Goal: Information Seeking & Learning: Understand process/instructions

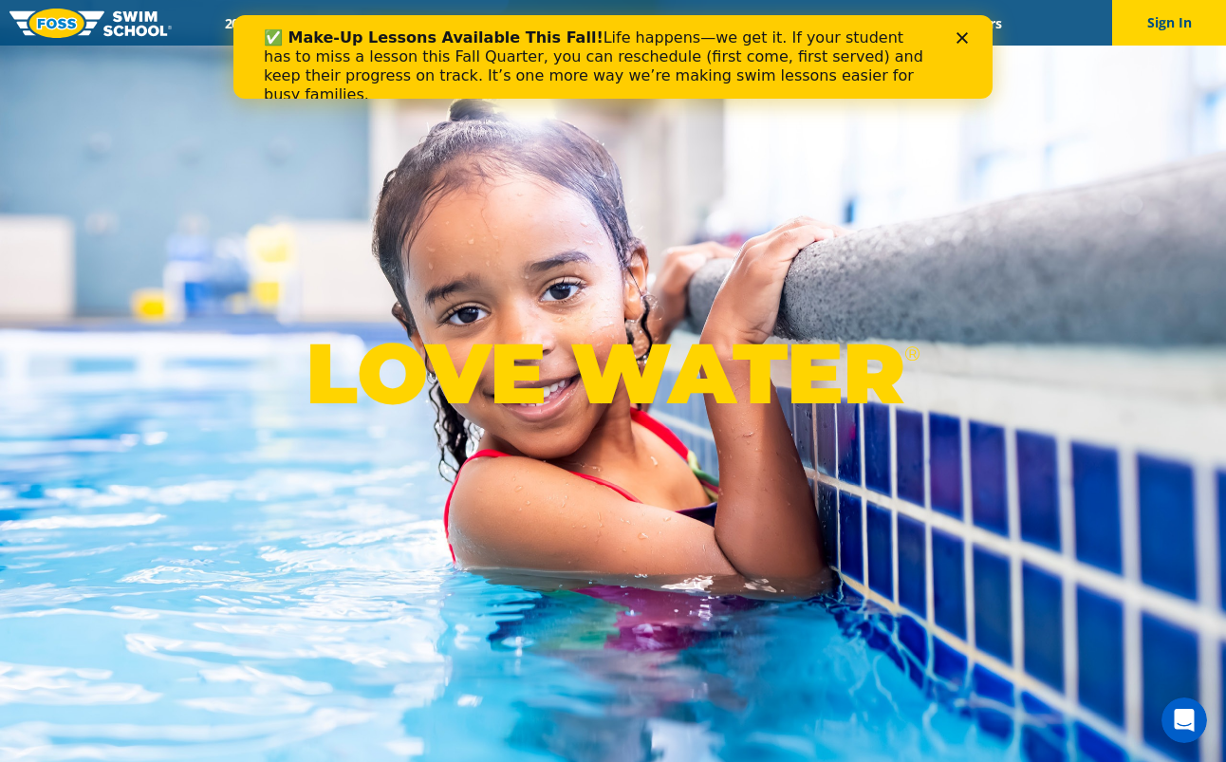
click at [524, 160] on div "LOVE WATER ®" at bounding box center [613, 381] width 1226 height 762
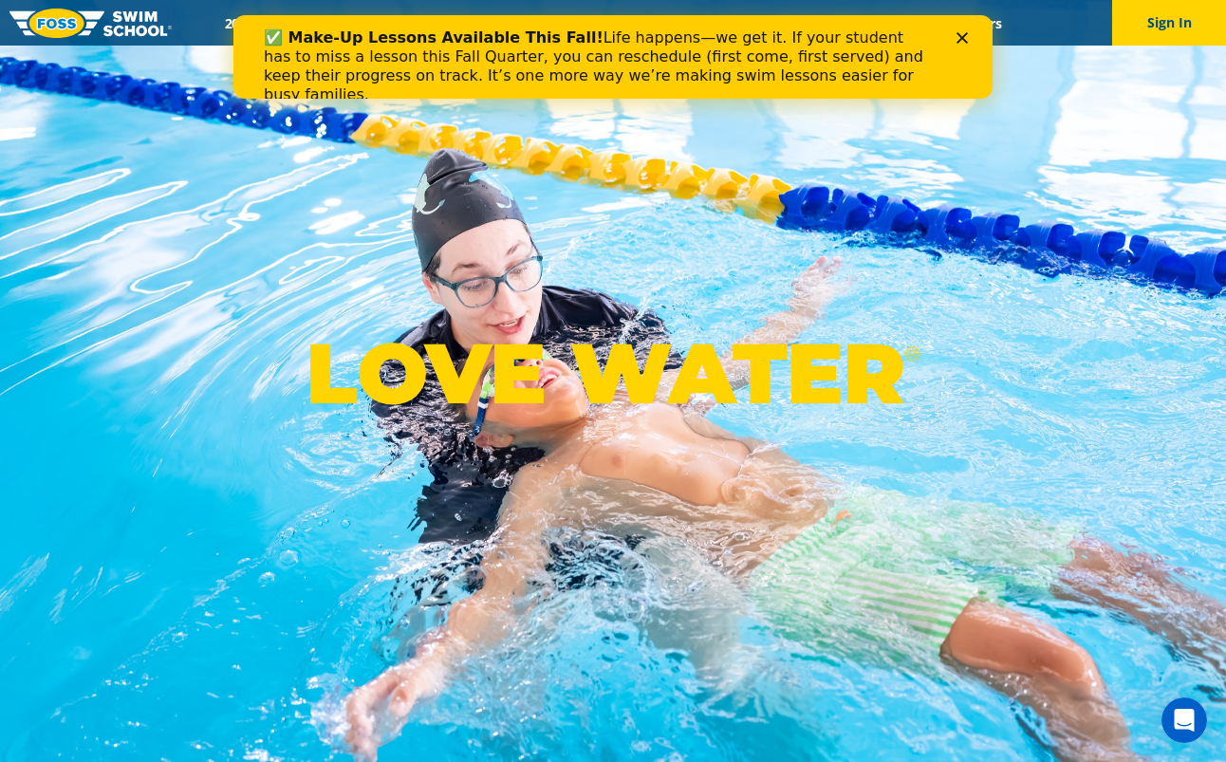
click at [962, 35] on icon "Close" at bounding box center [961, 37] width 11 height 11
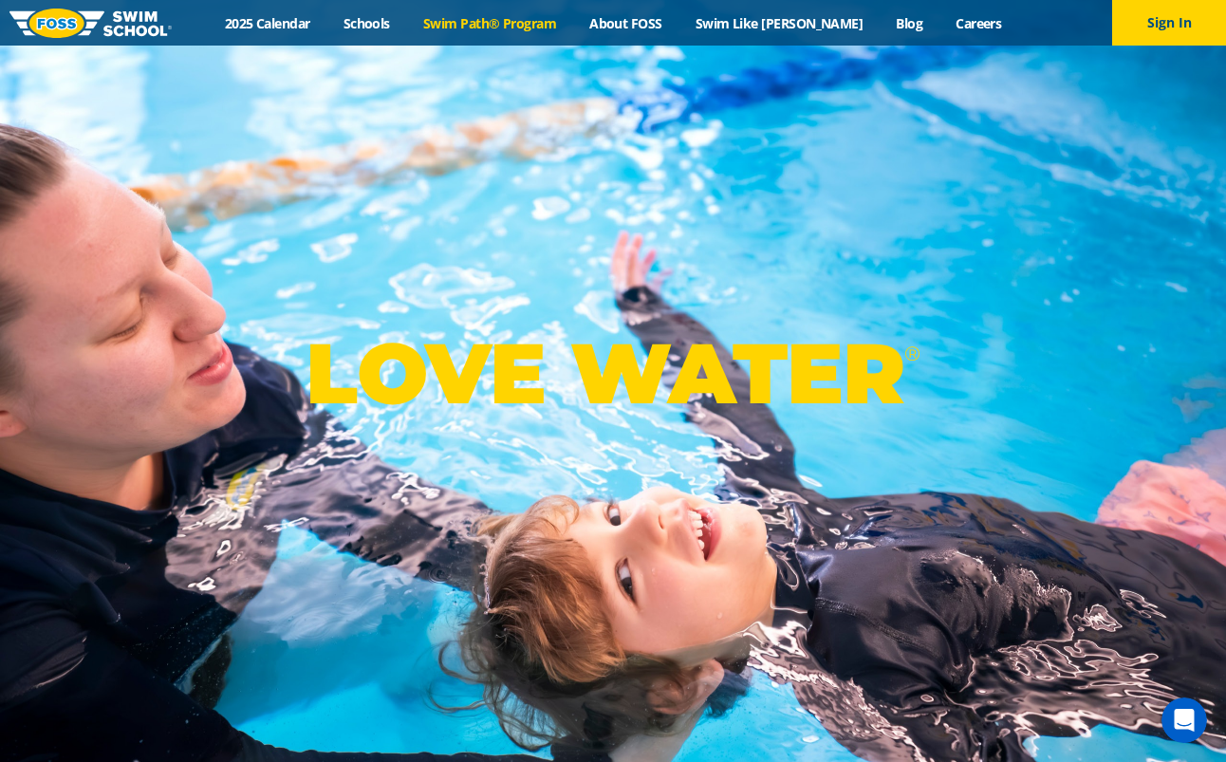
click at [555, 21] on link "Swim Path® Program" at bounding box center [489, 23] width 166 height 18
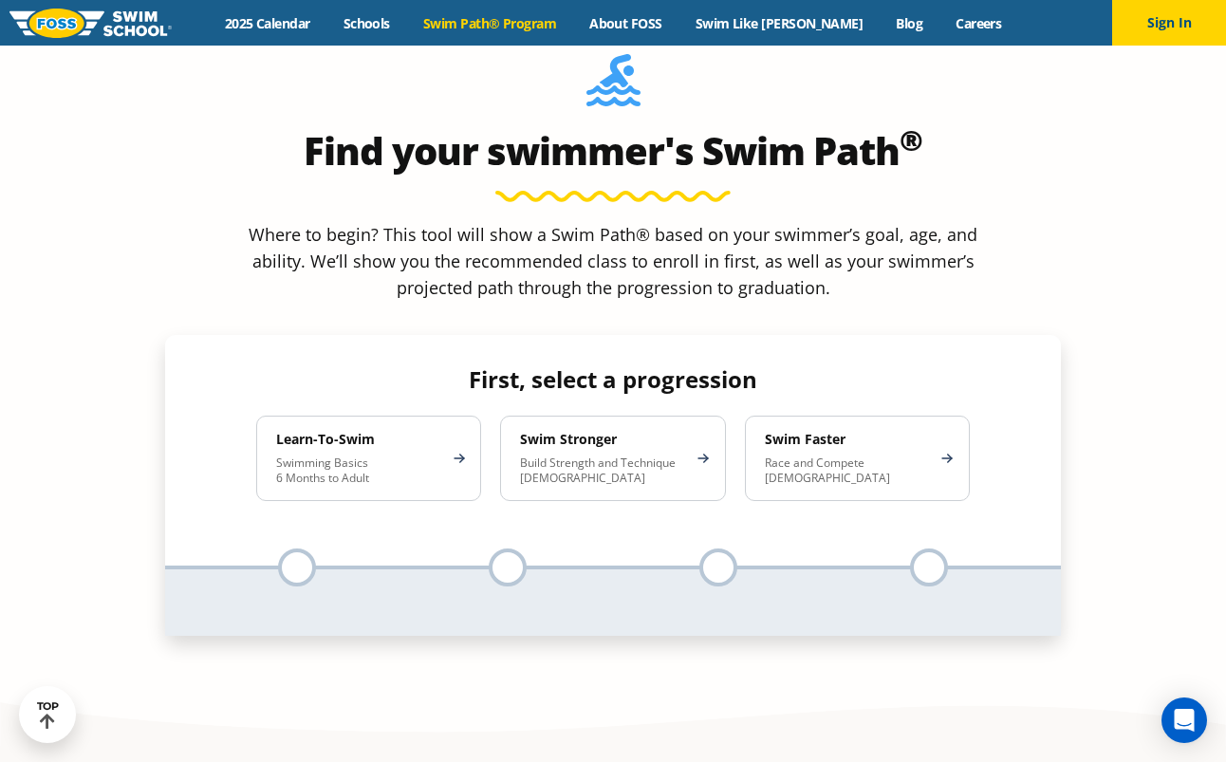
scroll to position [1762, 0]
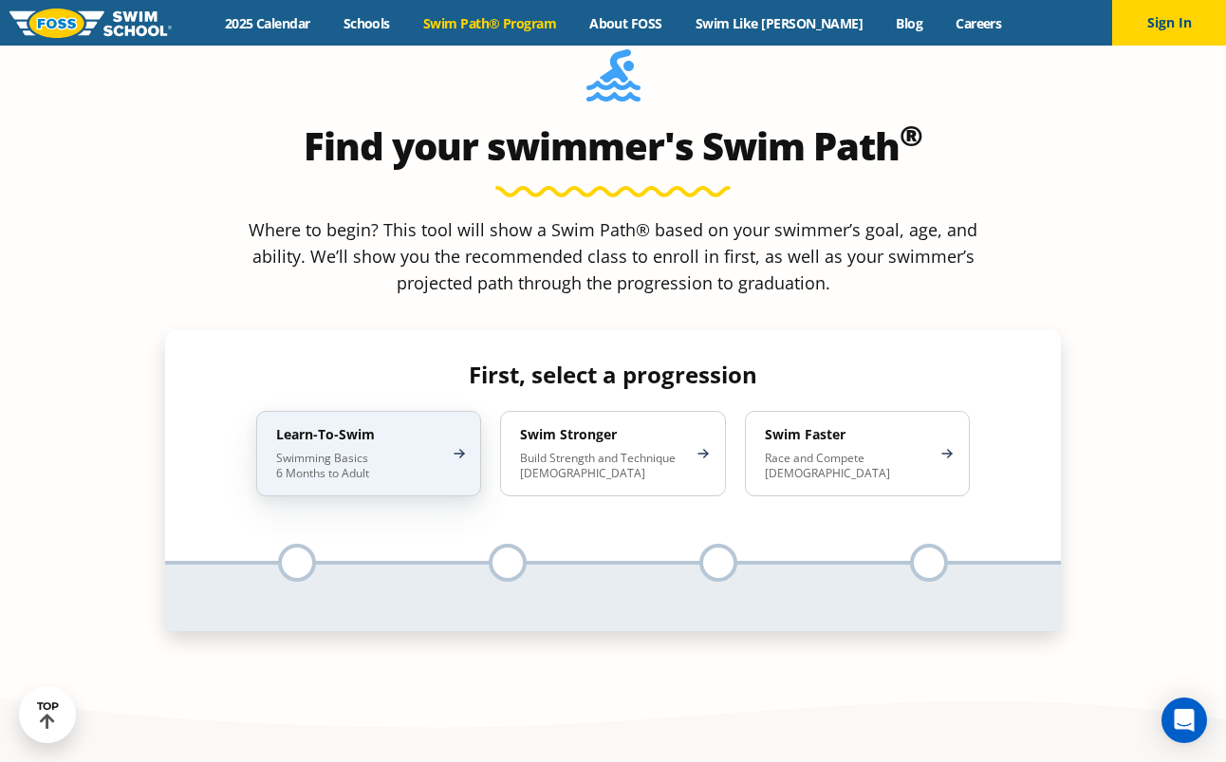
click at [352, 451] on p "Swimming Basics 6 Months to Adult" at bounding box center [359, 466] width 166 height 30
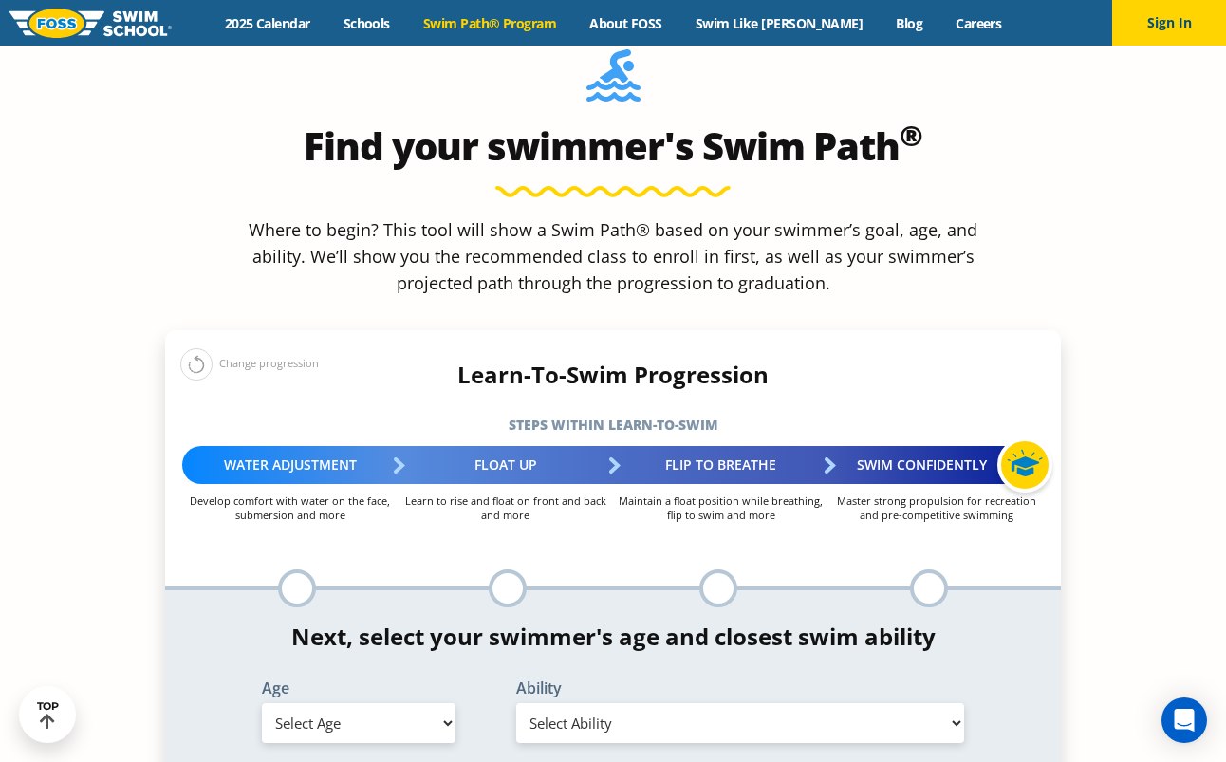
click at [366, 703] on select "Select Age [DEMOGRAPHIC_DATA] months - 1 year 1 year 2 years 3 years 4 years 5 …" at bounding box center [359, 723] width 194 height 40
select select "4-years"
click at [679, 703] on select "Select Ability First in-water experience When in the water, reliant on a life j…" at bounding box center [740, 723] width 448 height 40
select select "4-years-uncomfortable-putting-face-in-the-water-andor-getting-water-on-ears-whi…"
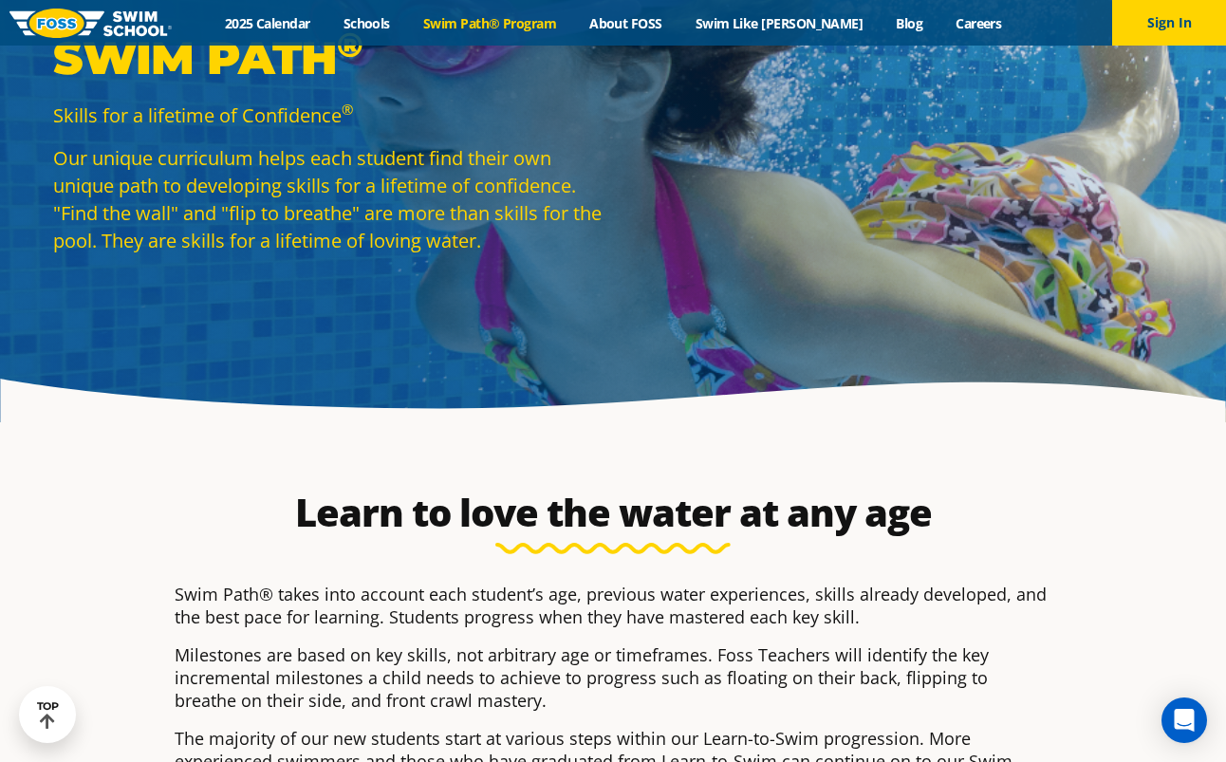
scroll to position [110, 0]
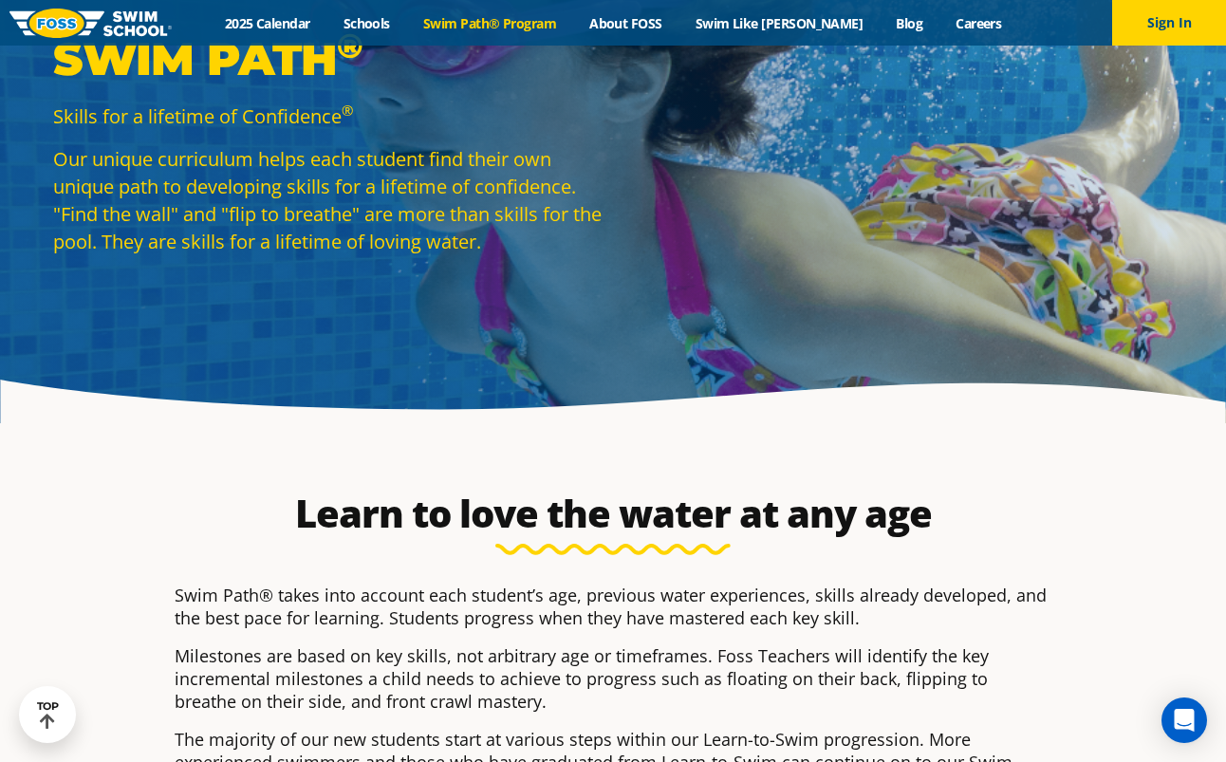
click at [551, 25] on link "Swim Path® Program" at bounding box center [489, 23] width 166 height 18
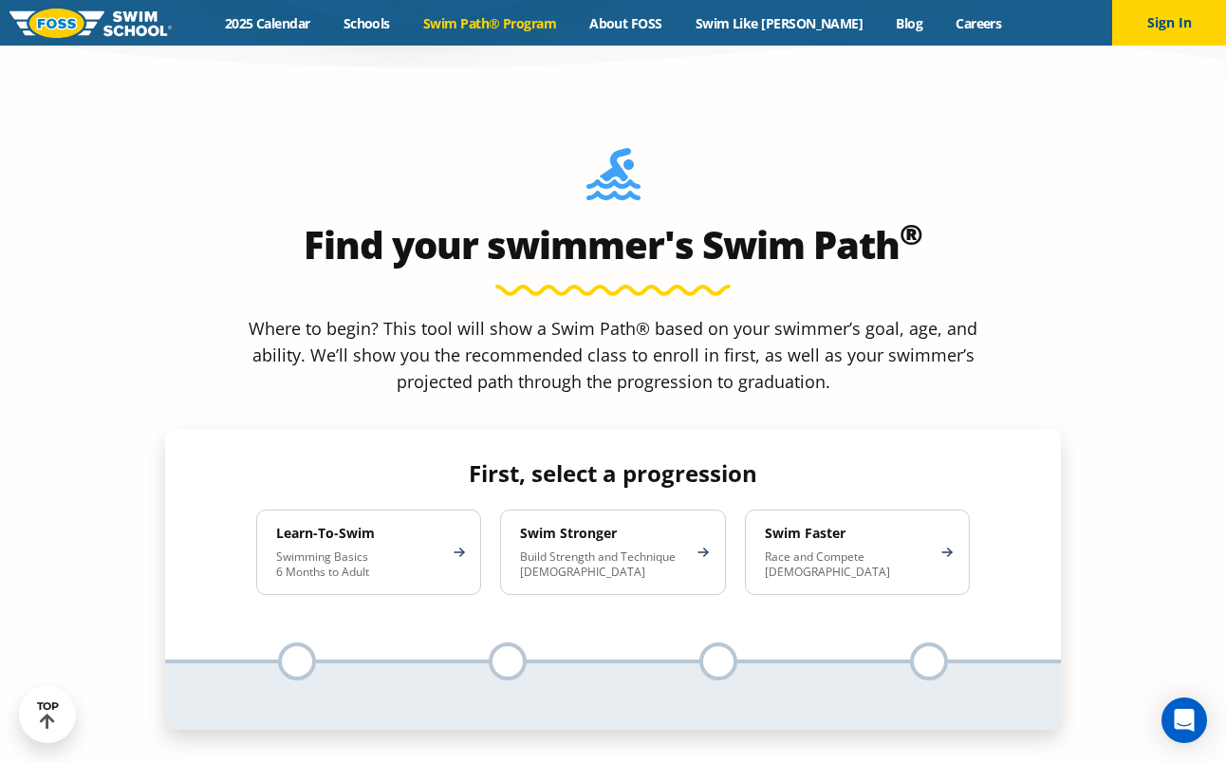
scroll to position [1683, 0]
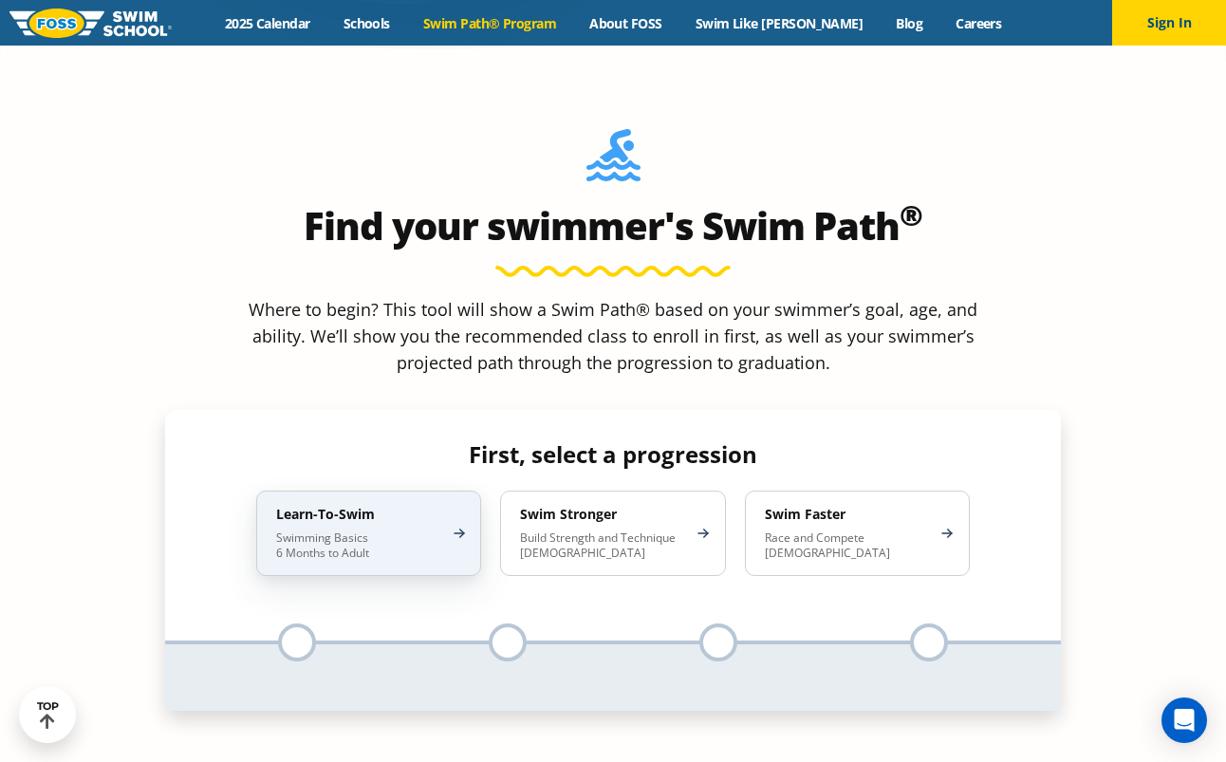
click at [362, 530] on p "Swimming Basics 6 Months to Adult" at bounding box center [359, 545] width 166 height 30
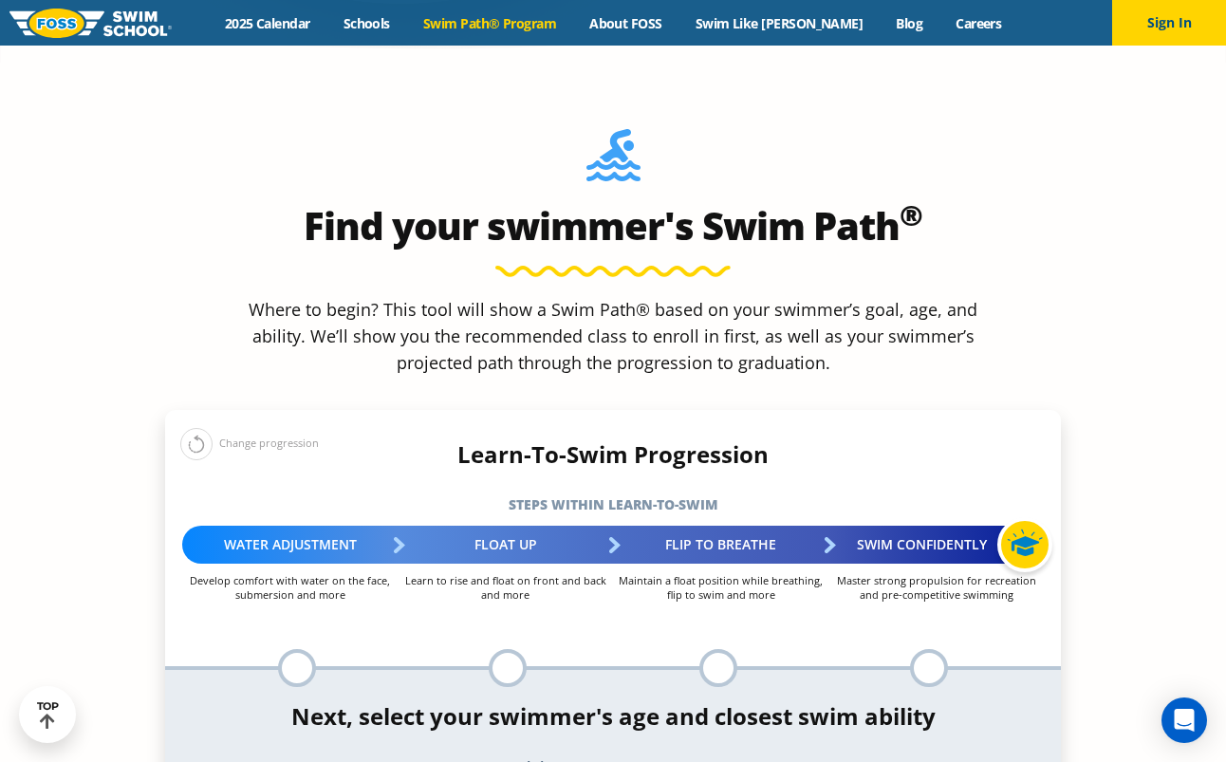
select select "4-years"
select select "4-years-uncomfortable-putting-face-in-the-water-andor-getting-water-on-ears-whi…"
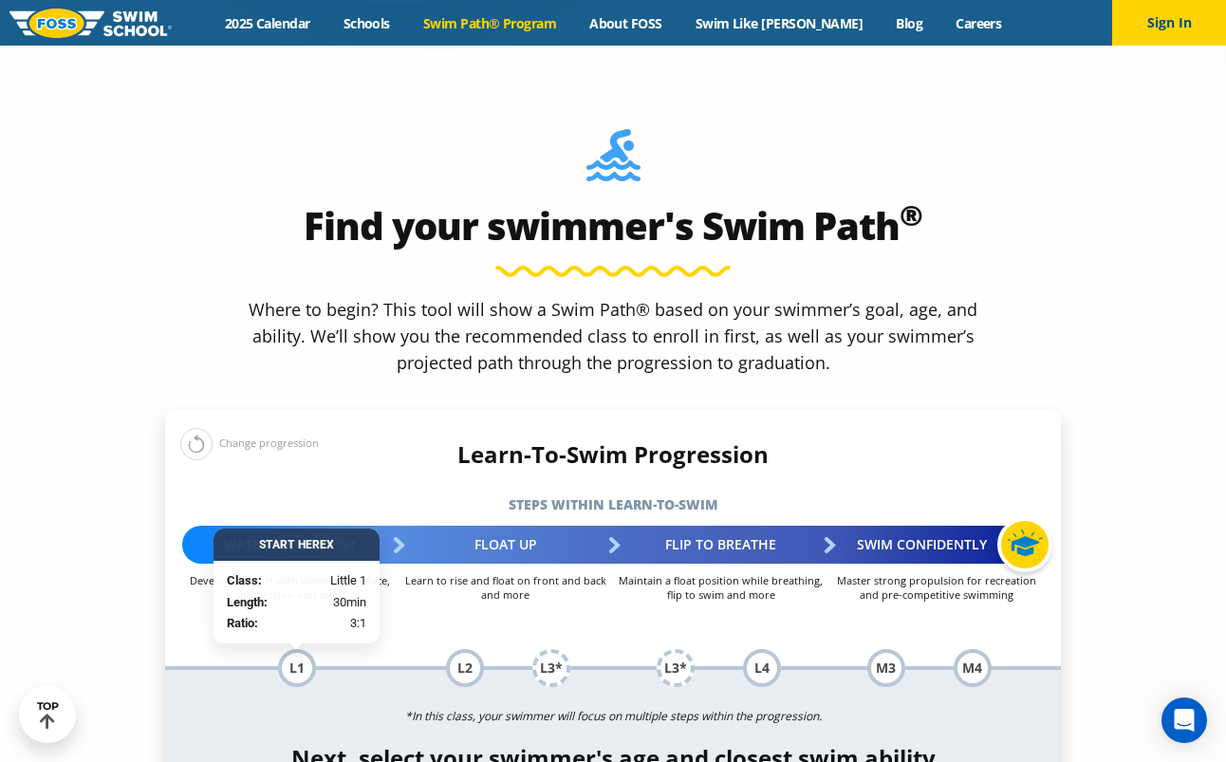
click at [217, 745] on h4 "Next, select your swimmer's age and closest swim ability" at bounding box center [612, 758] width 895 height 27
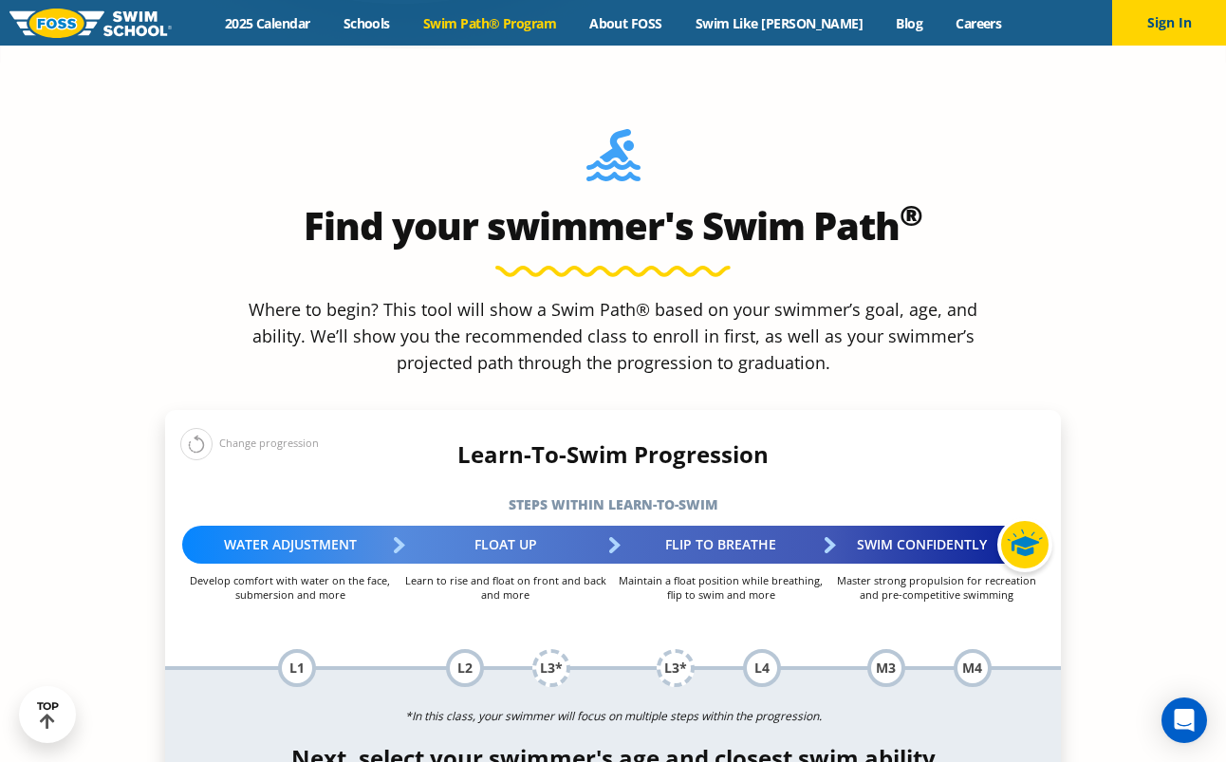
click at [360, 491] on h5 "Steps within Learn-to-Swim" at bounding box center [612, 504] width 895 height 27
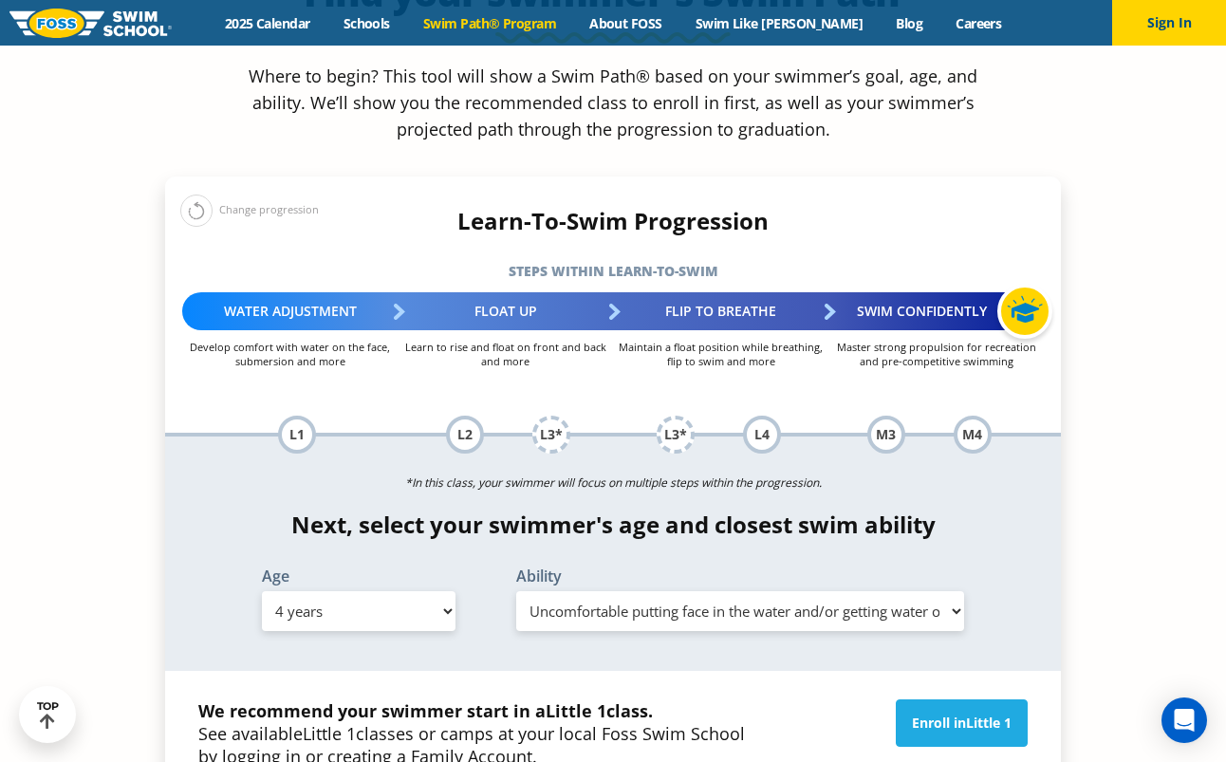
scroll to position [1925, 0]
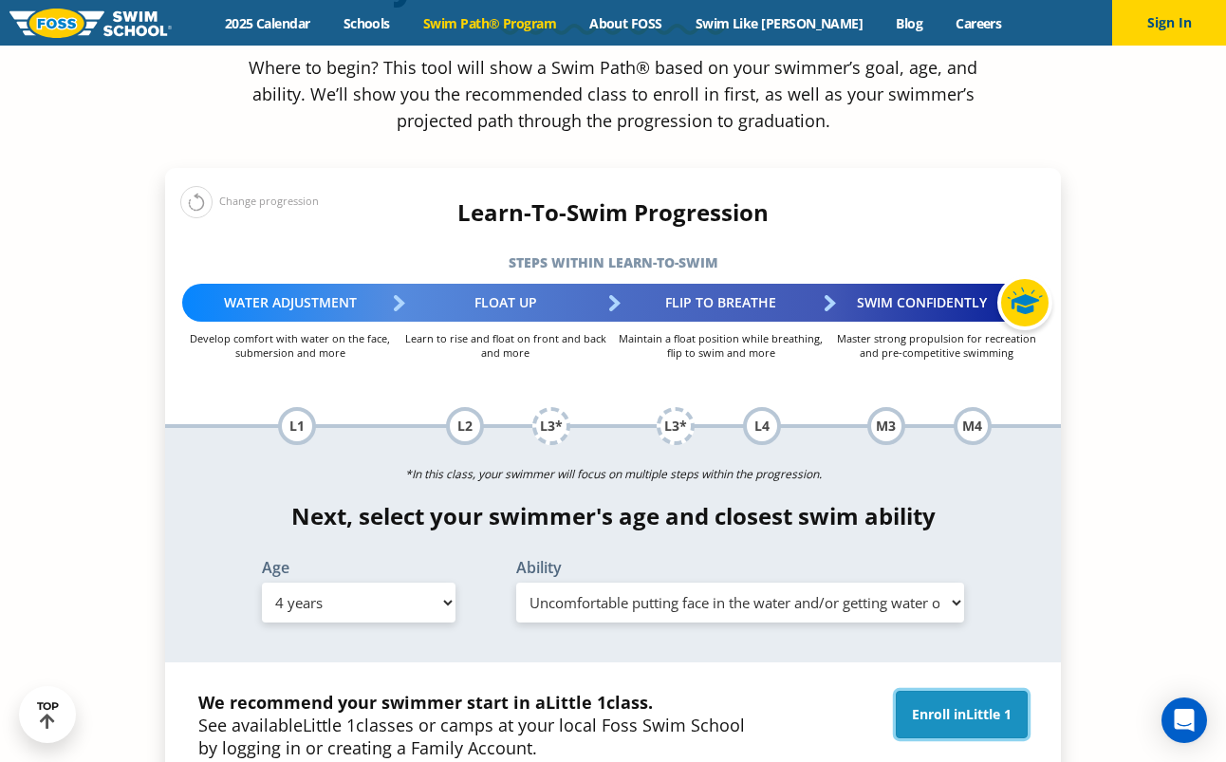
click at [968, 705] on span "Little 1" at bounding box center [989, 714] width 46 height 18
